Goal: Transaction & Acquisition: Purchase product/service

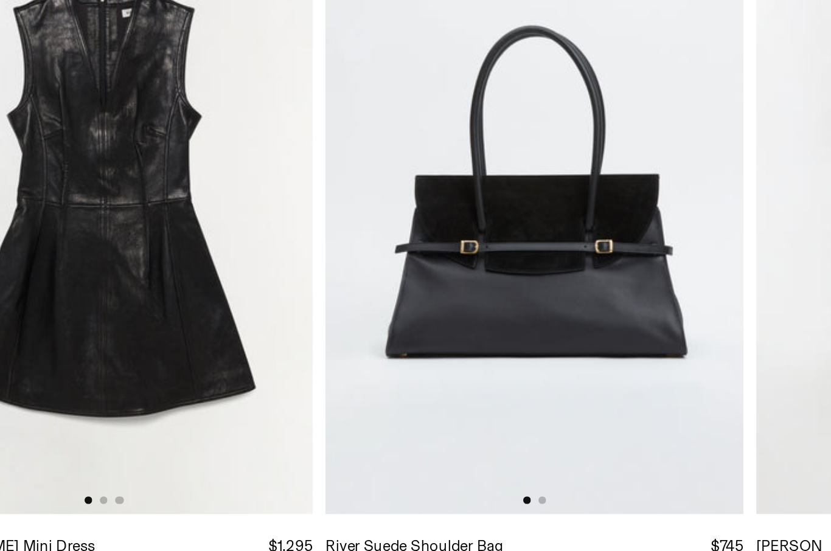
click at [419, 170] on img at bounding box center [519, 320] width 200 height 301
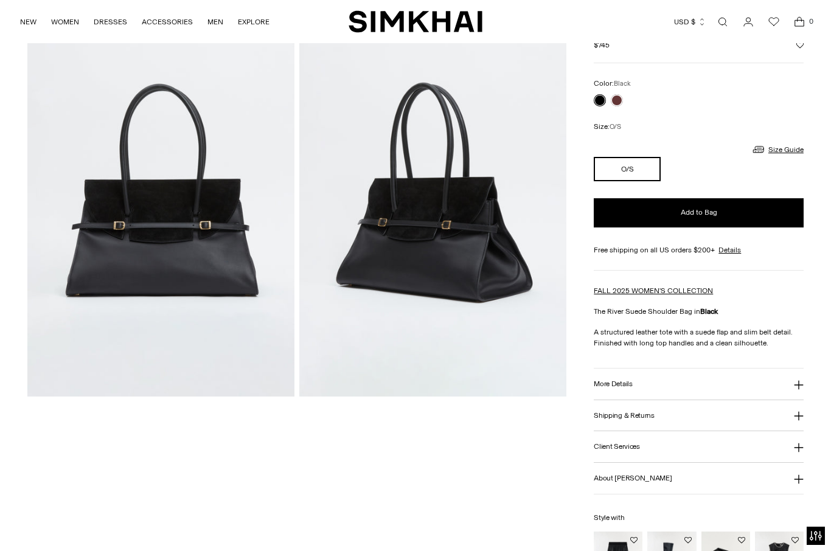
scroll to position [94, 0]
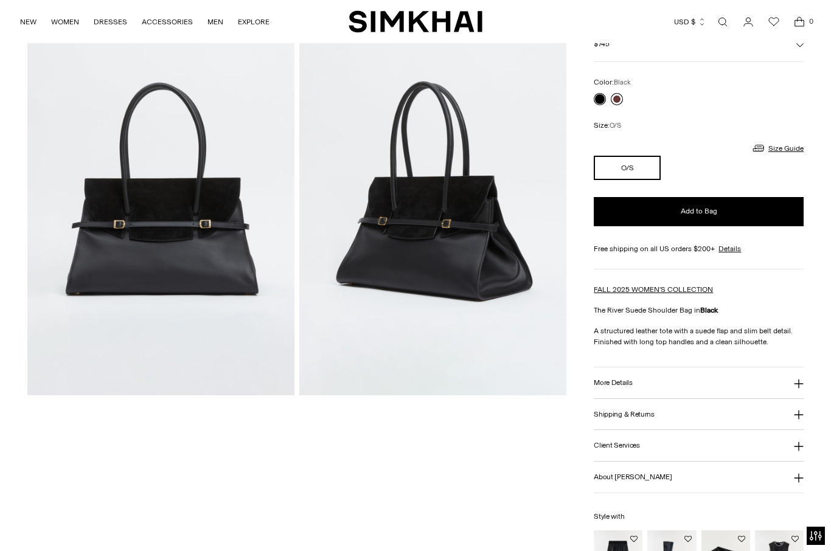
click at [620, 97] on link at bounding box center [617, 99] width 12 height 12
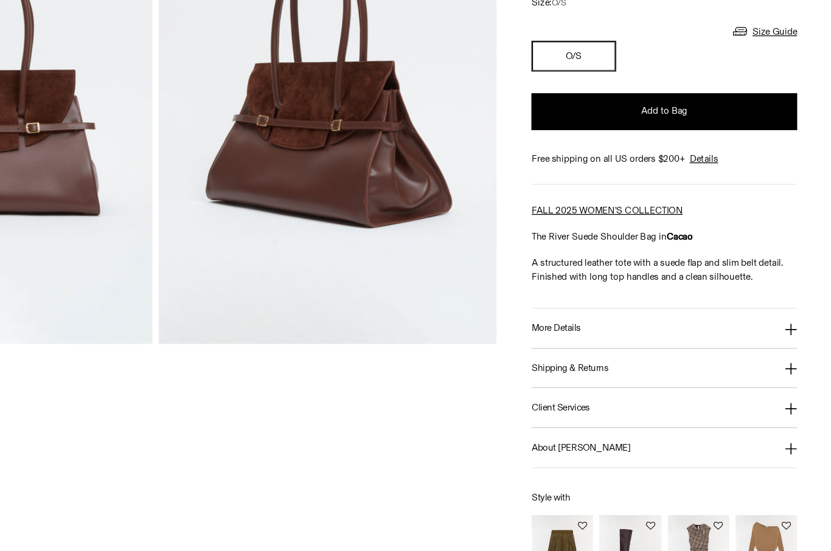
scroll to position [135, 0]
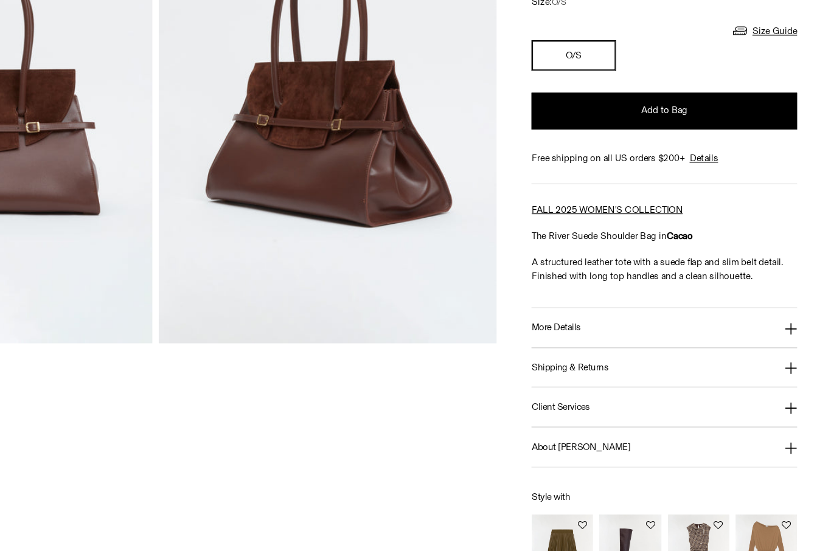
click at [626, 326] on button "More Details" at bounding box center [699, 341] width 210 height 31
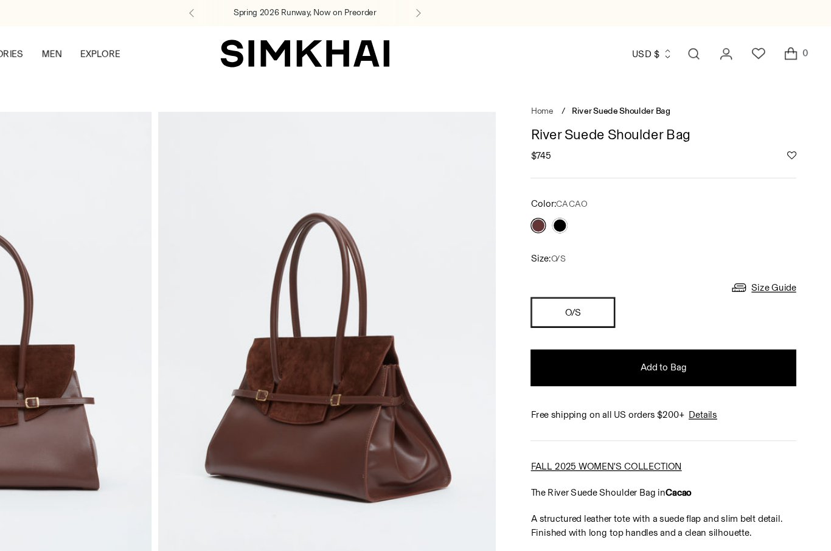
scroll to position [0, 0]
